Goal: Task Accomplishment & Management: Use online tool/utility

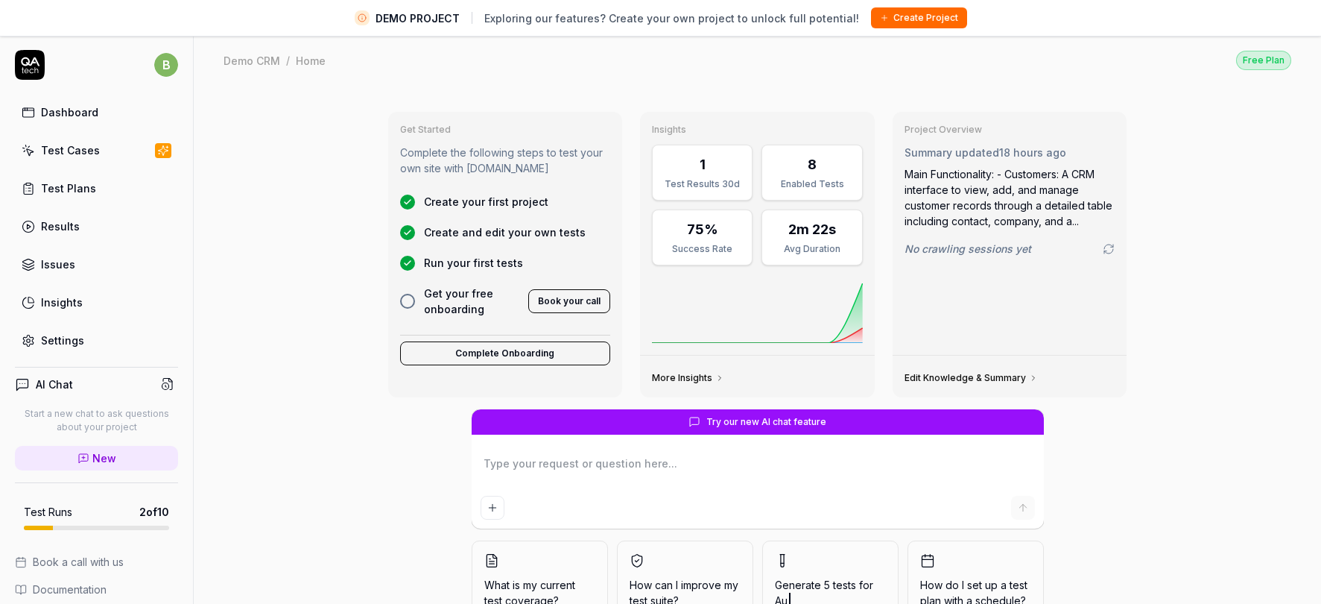
type textarea "*"
click at [111, 145] on link "Test Cases" at bounding box center [96, 150] width 163 height 29
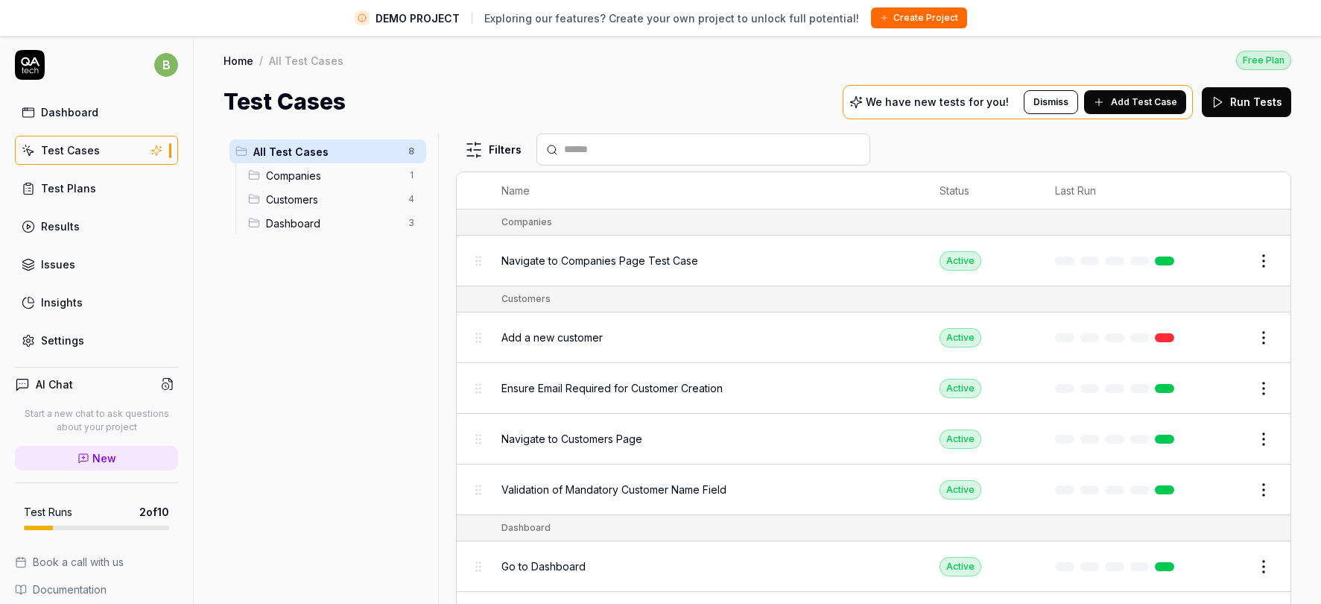
click at [1128, 101] on span "Add Test Case" at bounding box center [1144, 101] width 66 height 13
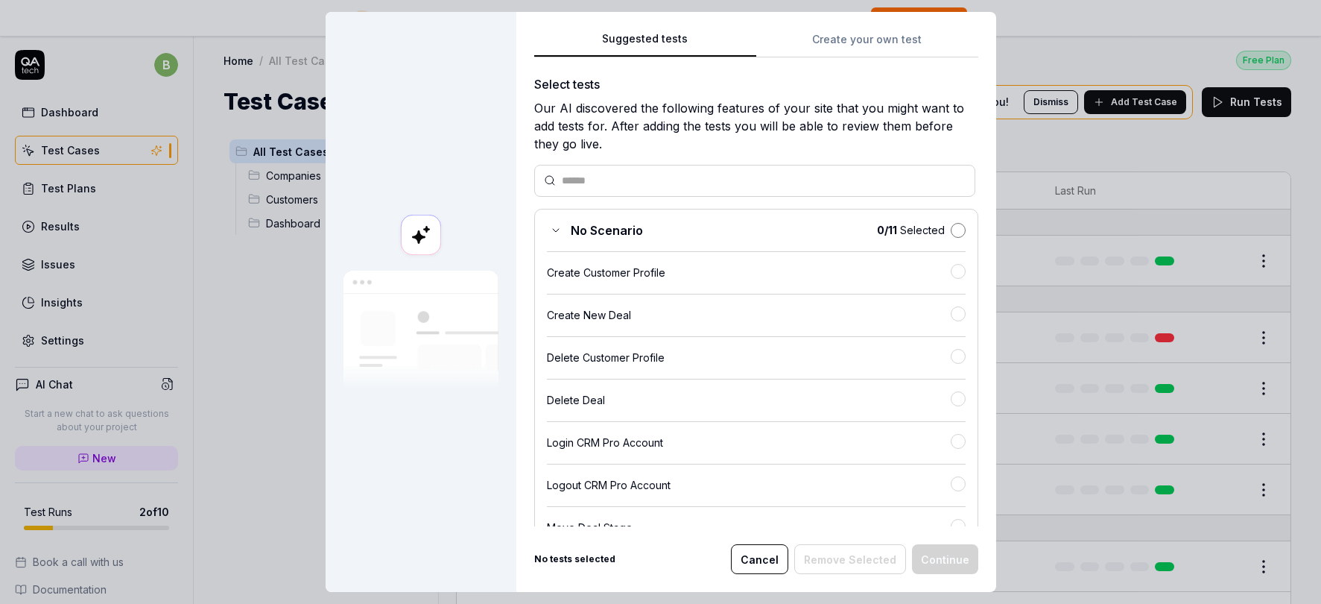
click at [956, 230] on button "button" at bounding box center [958, 230] width 15 height 15
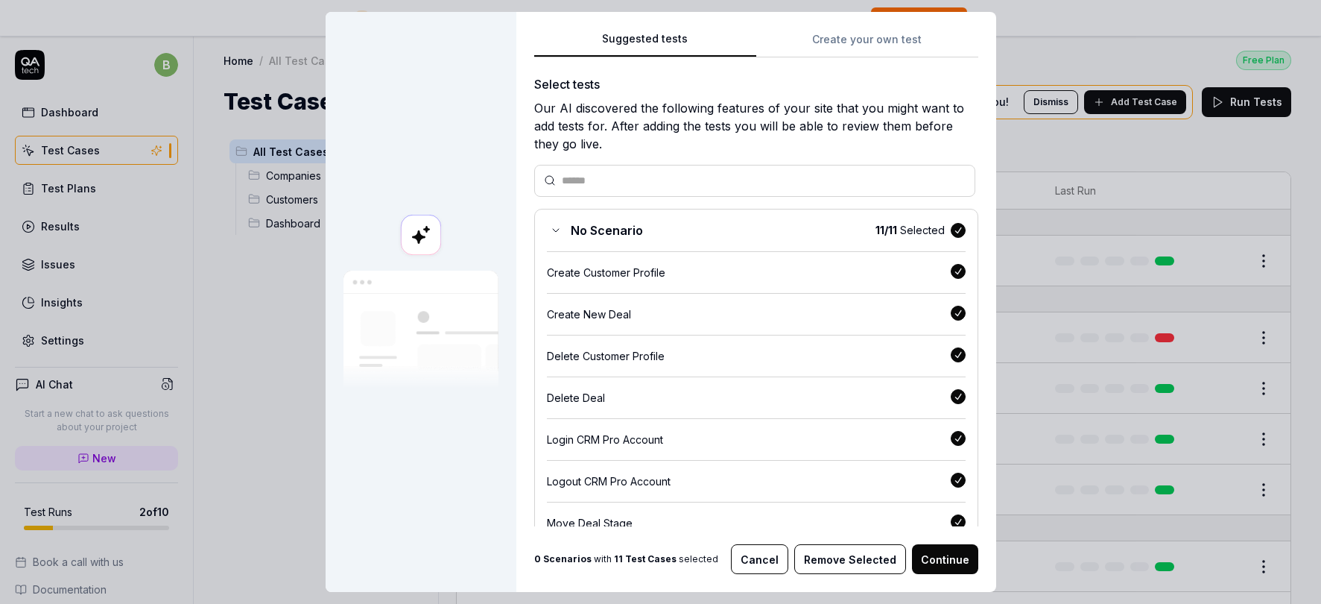
click at [943, 559] on button "Continue" at bounding box center [945, 559] width 66 height 30
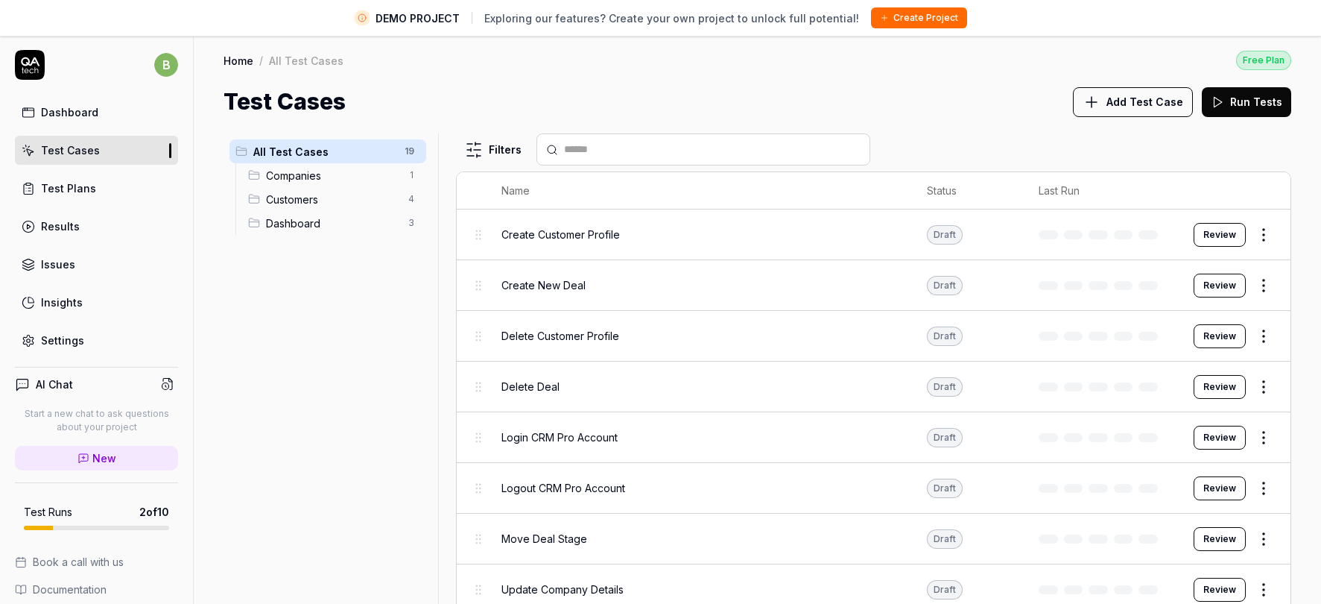
click at [329, 174] on span "Companies" at bounding box center [332, 176] width 133 height 16
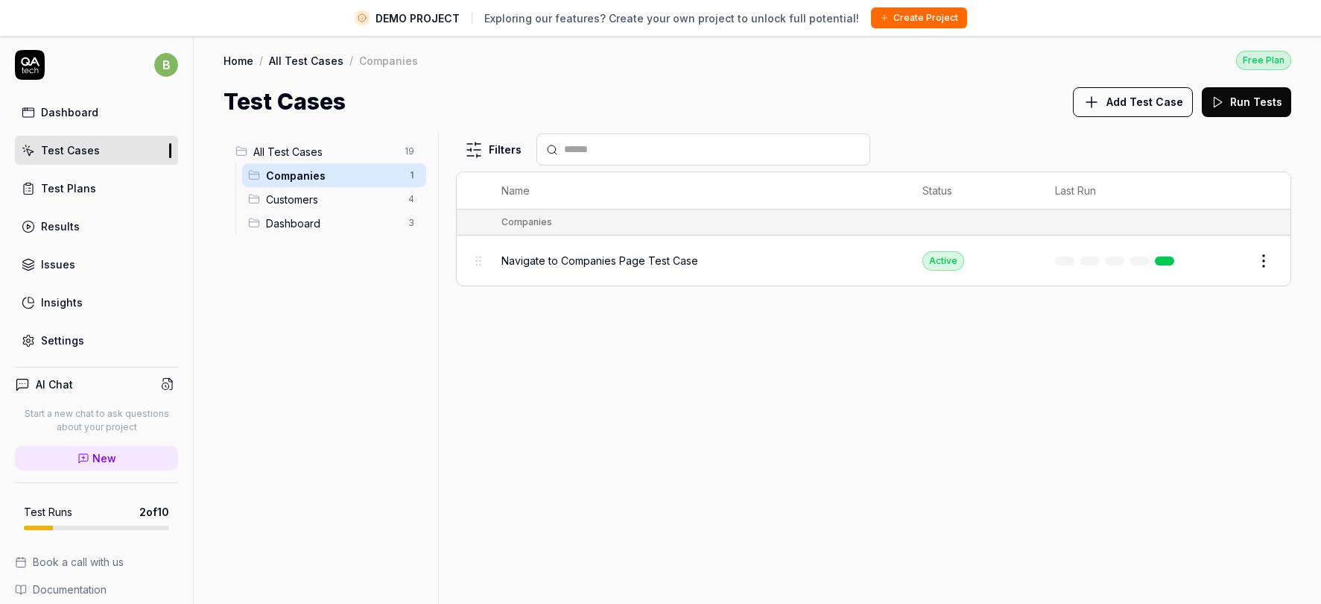
click at [326, 194] on span "Customers" at bounding box center [332, 200] width 133 height 16
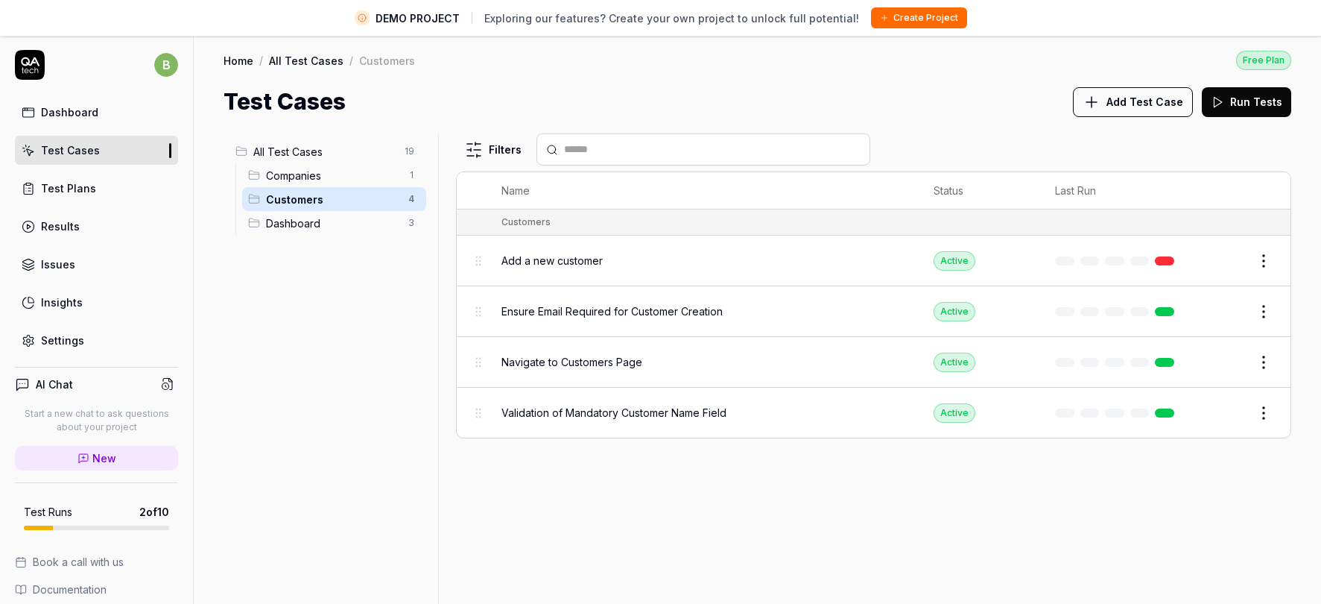
click at [321, 231] on div "Dashboard 3" at bounding box center [334, 223] width 184 height 24
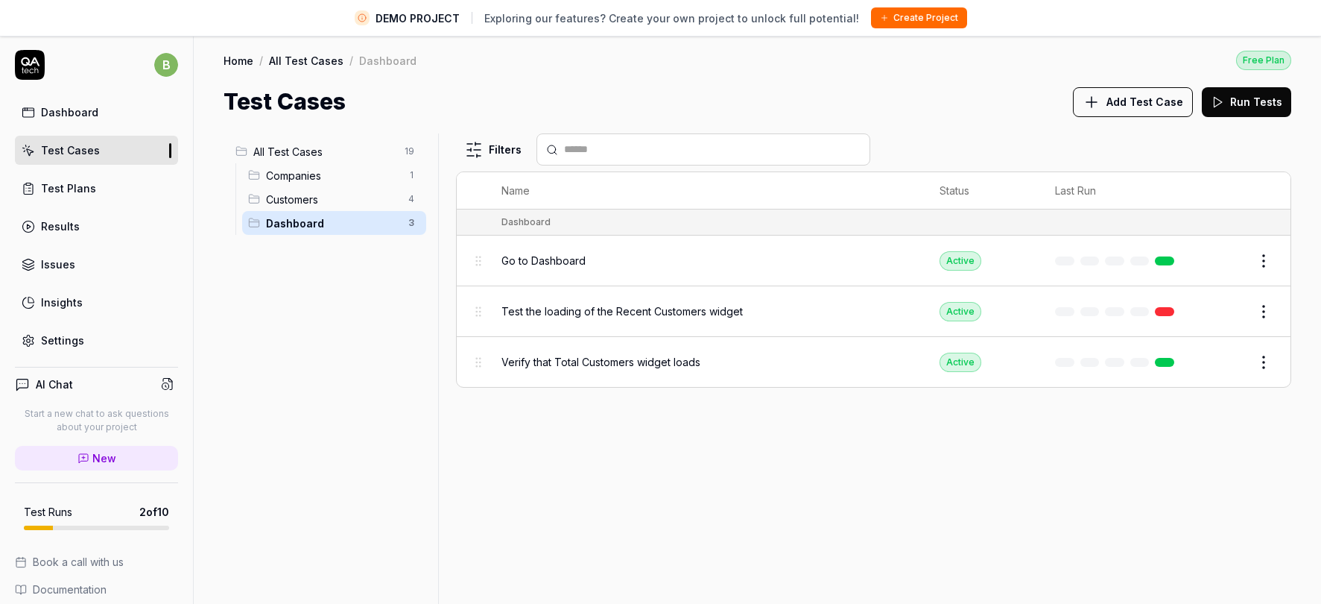
click at [311, 152] on span "All Test Cases" at bounding box center [324, 152] width 142 height 16
